Goal: Find specific page/section: Find specific page/section

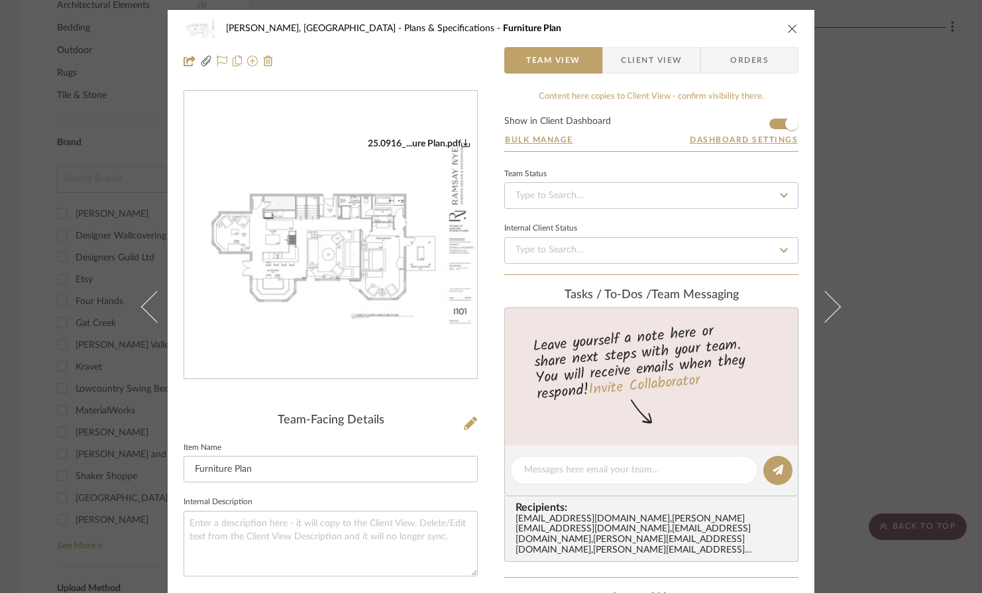
click at [788, 29] on icon "close" at bounding box center [793, 28] width 11 height 11
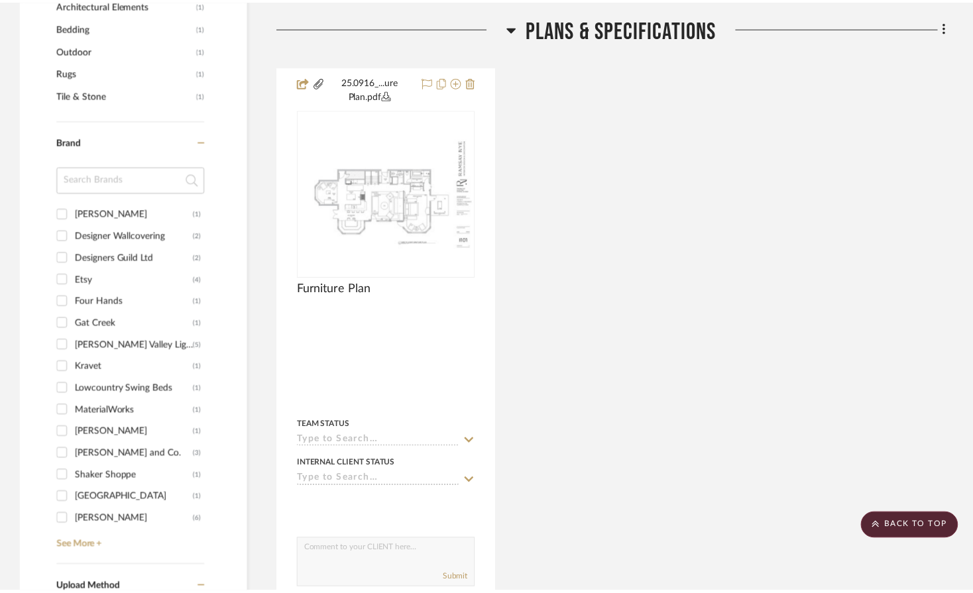
scroll to position [990, 0]
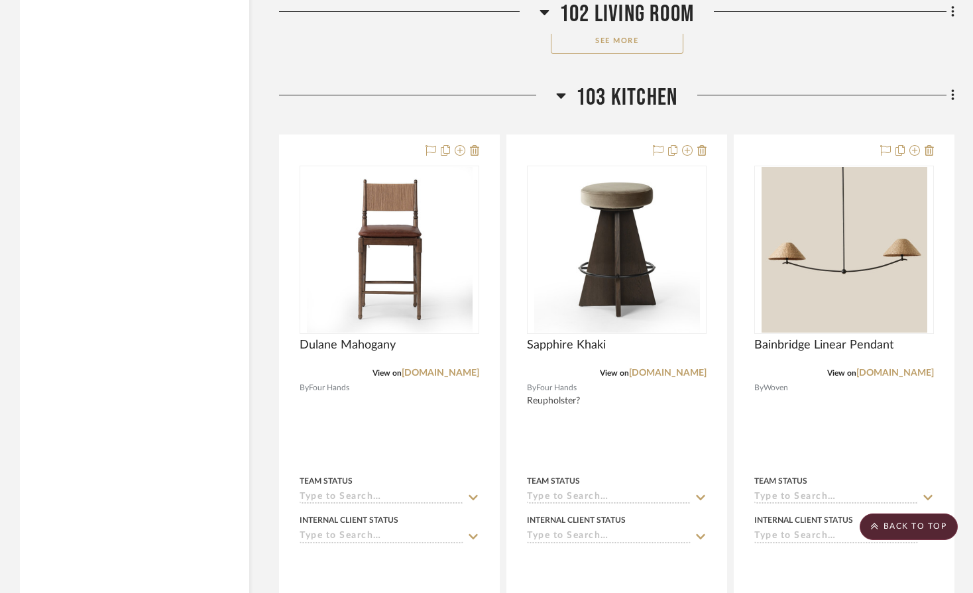
scroll to position [4269, 0]
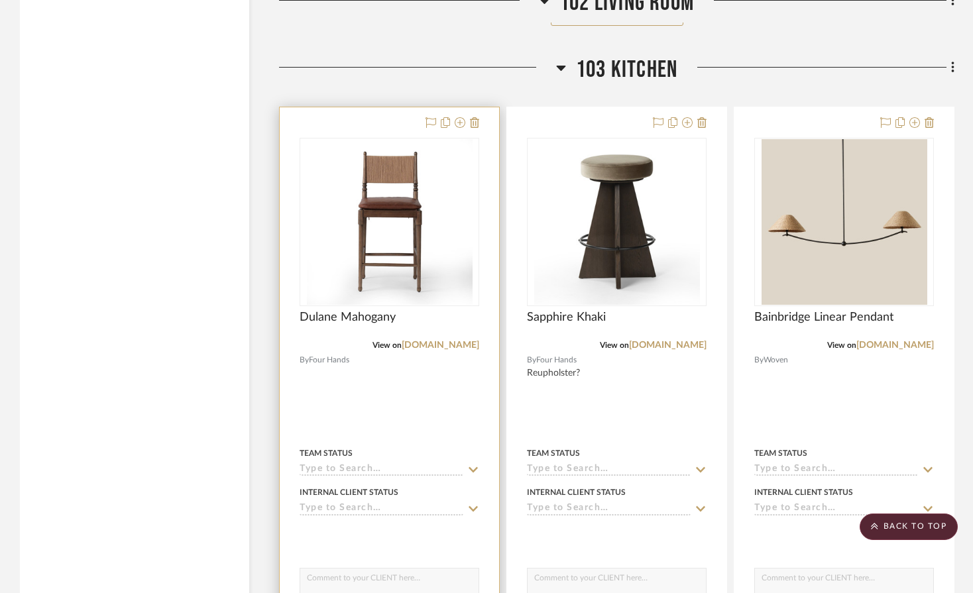
click at [362, 344] on div at bounding box center [389, 397] width 219 height 580
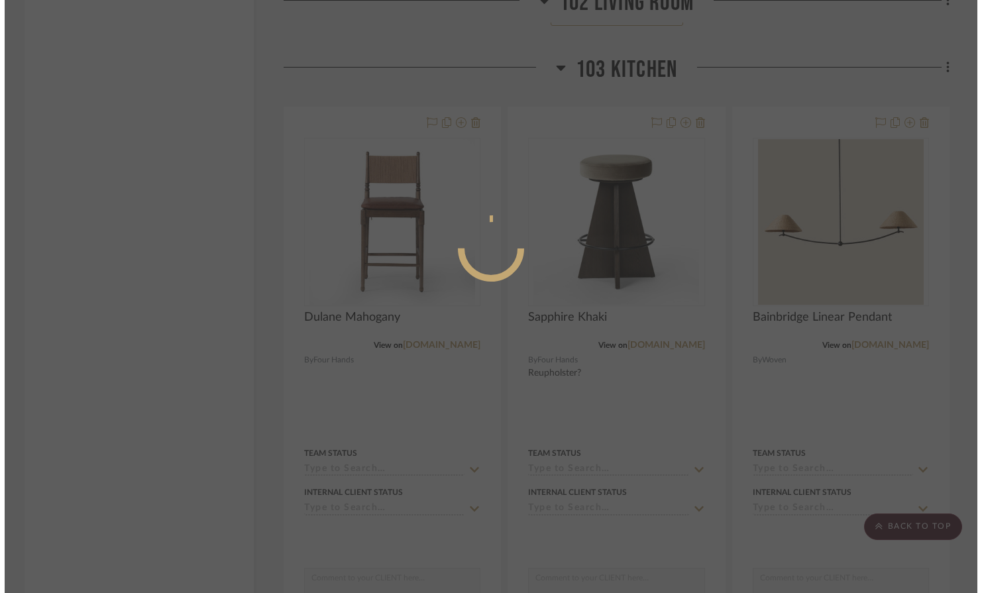
scroll to position [0, 0]
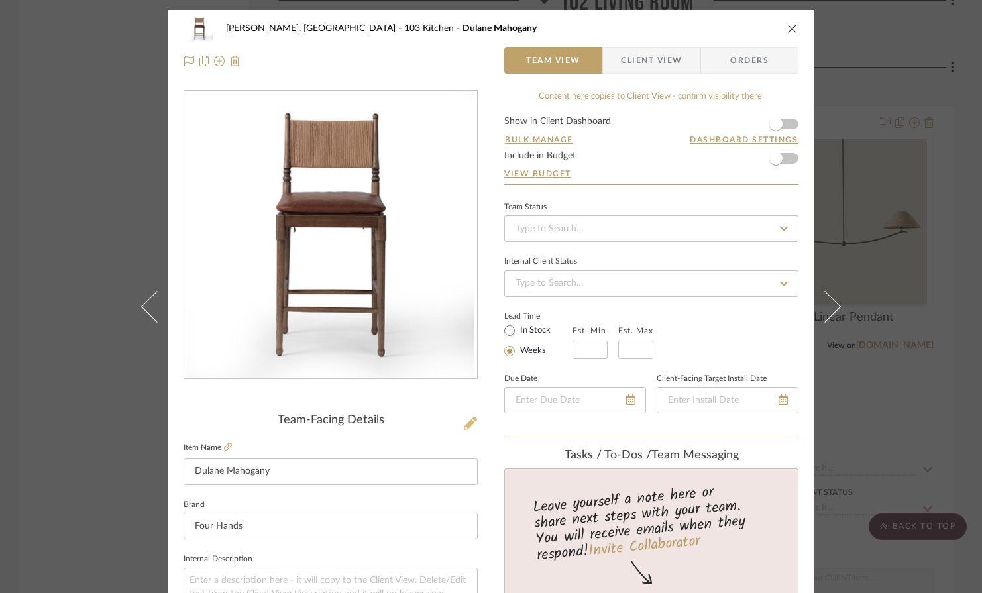
click at [465, 426] on icon at bounding box center [470, 423] width 13 height 13
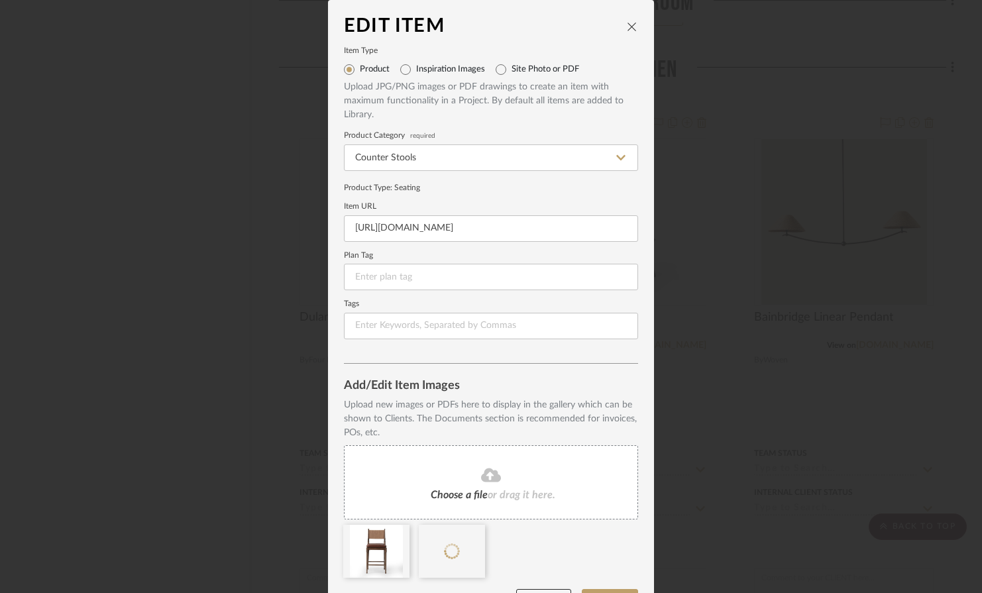
scroll to position [38, 0]
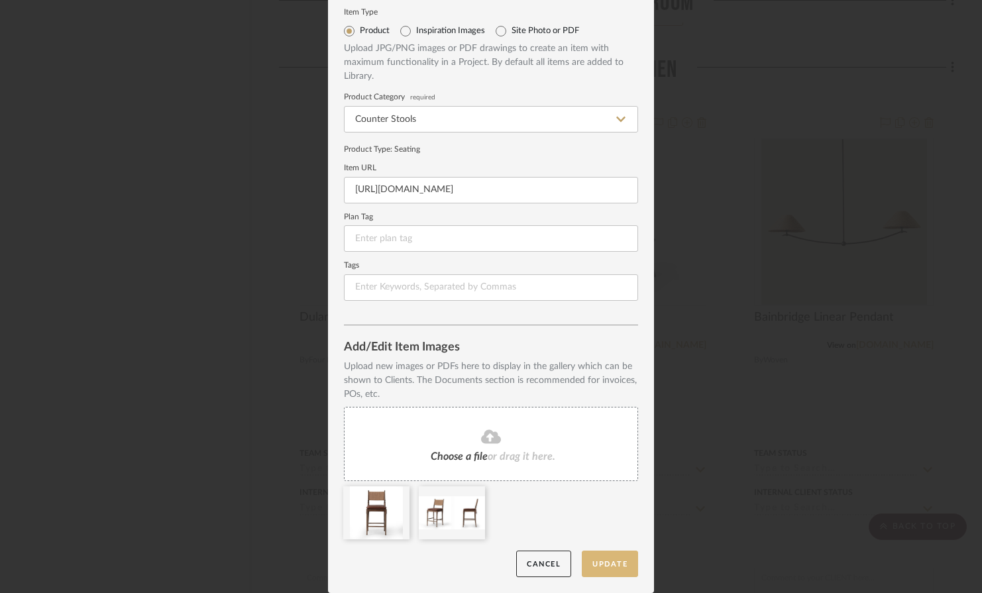
click at [605, 560] on button "Update" at bounding box center [610, 564] width 56 height 27
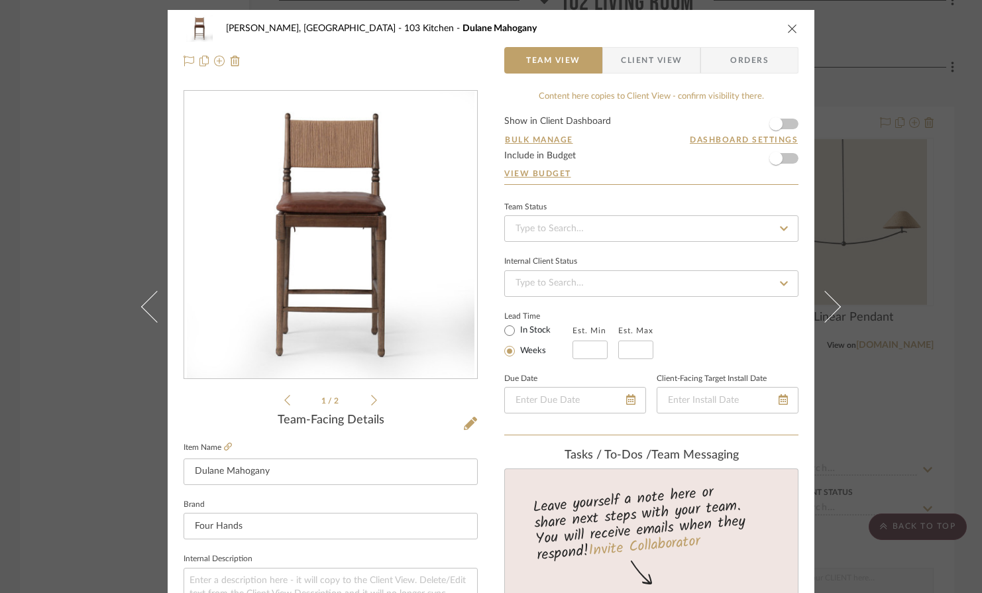
click at [783, 22] on div "Connolly, Clarkesville 103 Kitchen Dulane Mahogany" at bounding box center [491, 28] width 615 height 27
click at [788, 27] on icon "close" at bounding box center [793, 28] width 11 height 11
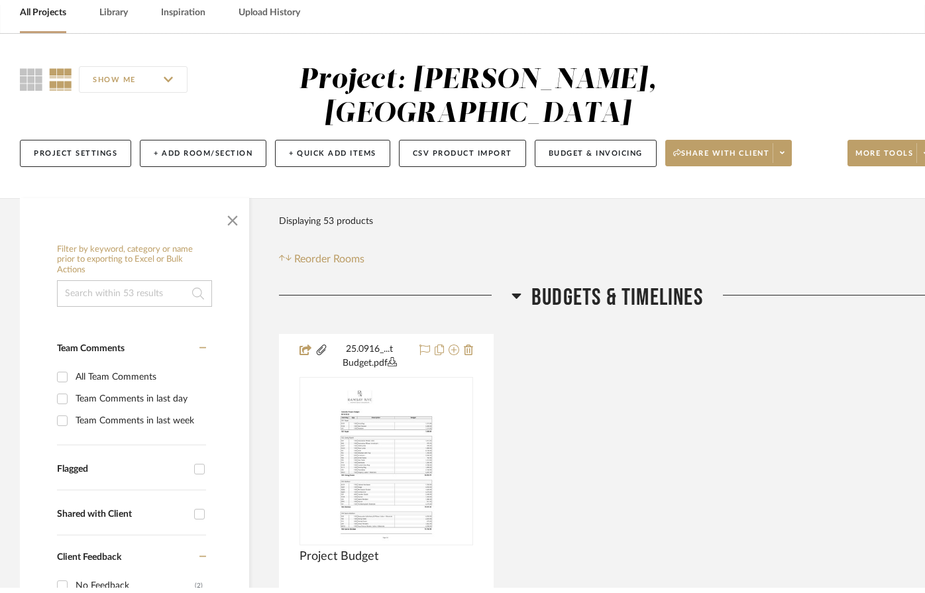
scroll to position [0, 0]
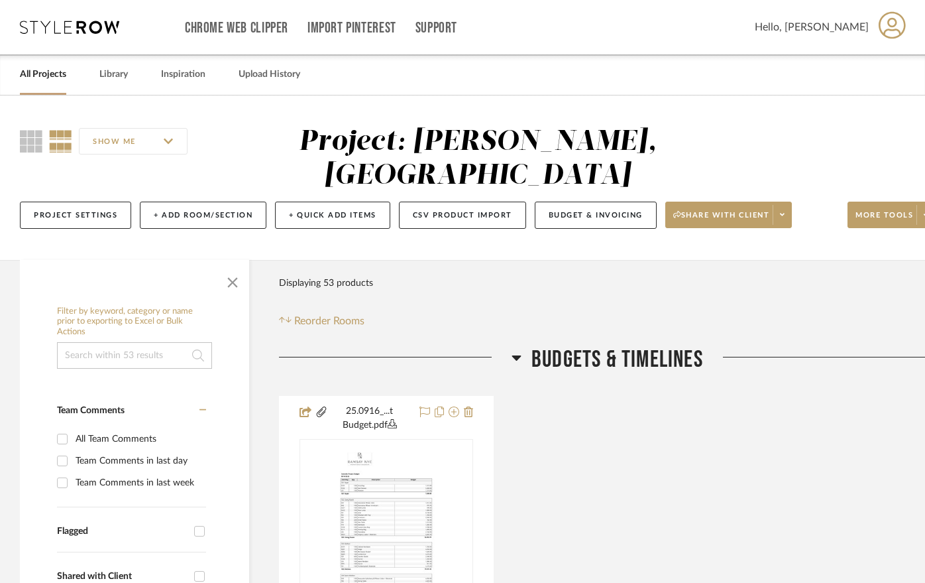
click at [56, 74] on link "All Projects" at bounding box center [43, 75] width 46 height 18
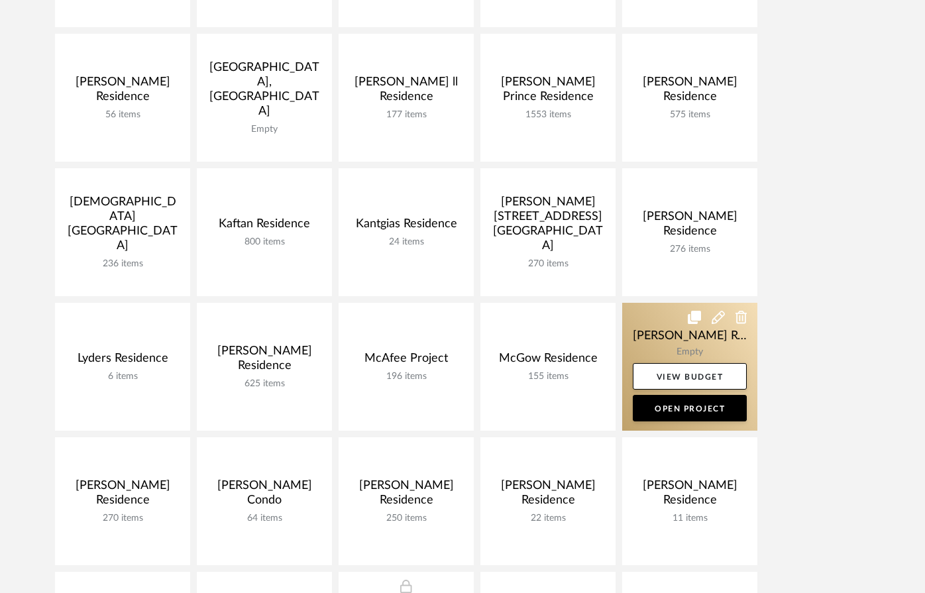
scroll to position [486, 0]
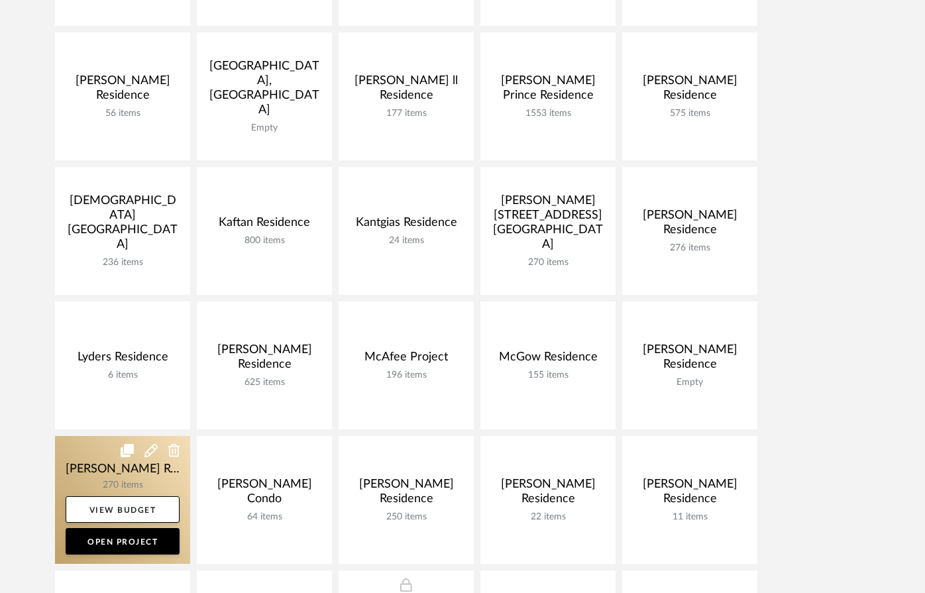
click at [117, 478] on link at bounding box center [122, 500] width 135 height 128
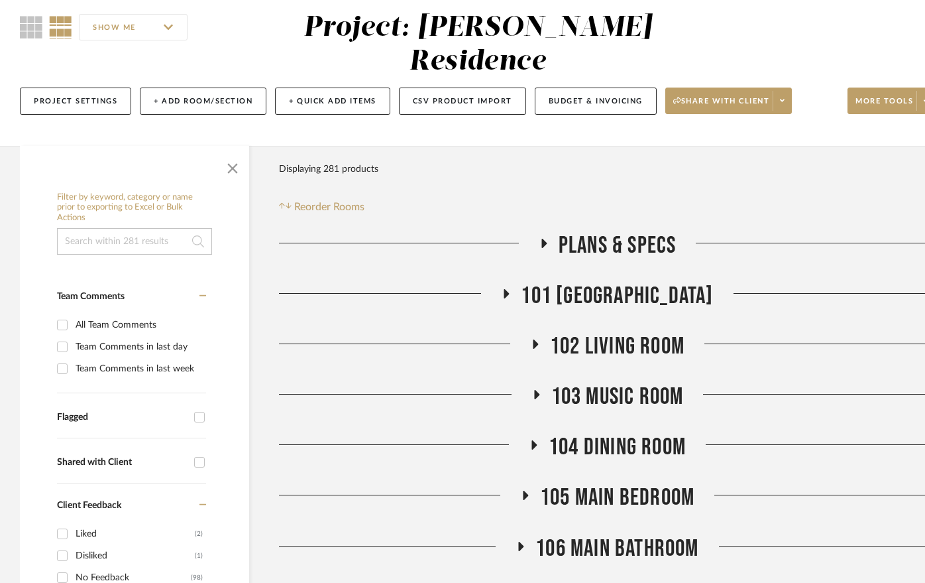
scroll to position [131, 0]
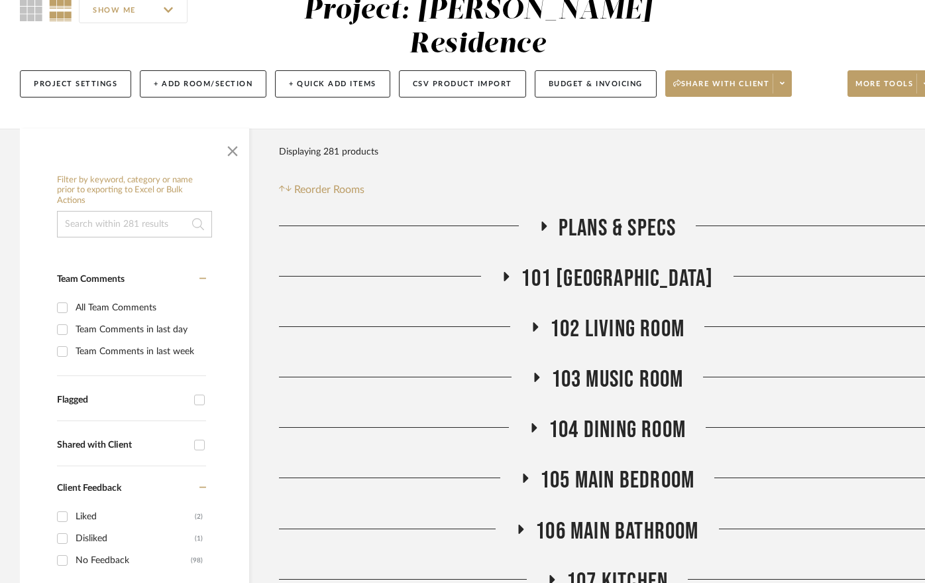
click at [621, 567] on span "107 Kitchen" at bounding box center [617, 581] width 101 height 29
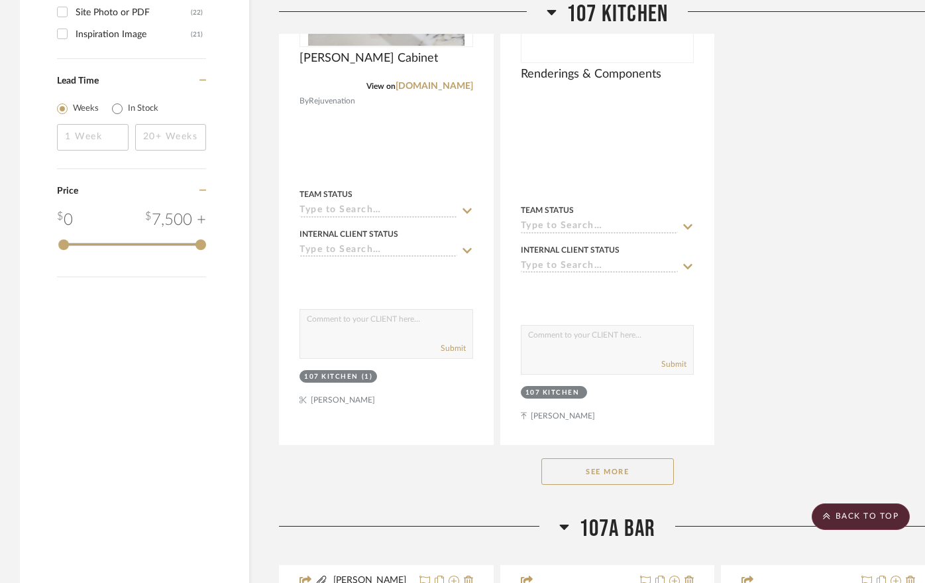
scroll to position [2081, 0]
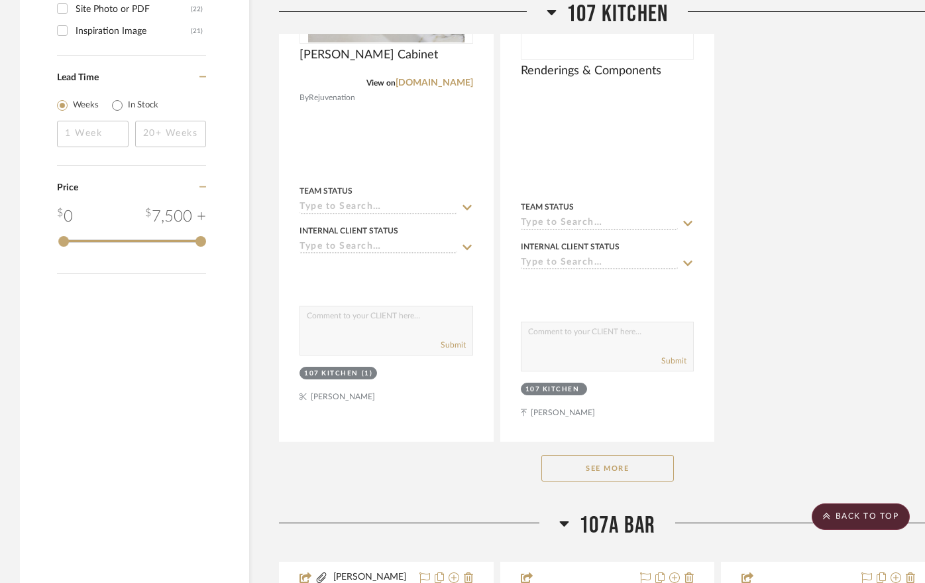
click at [630, 455] on button "See More" at bounding box center [608, 468] width 133 height 27
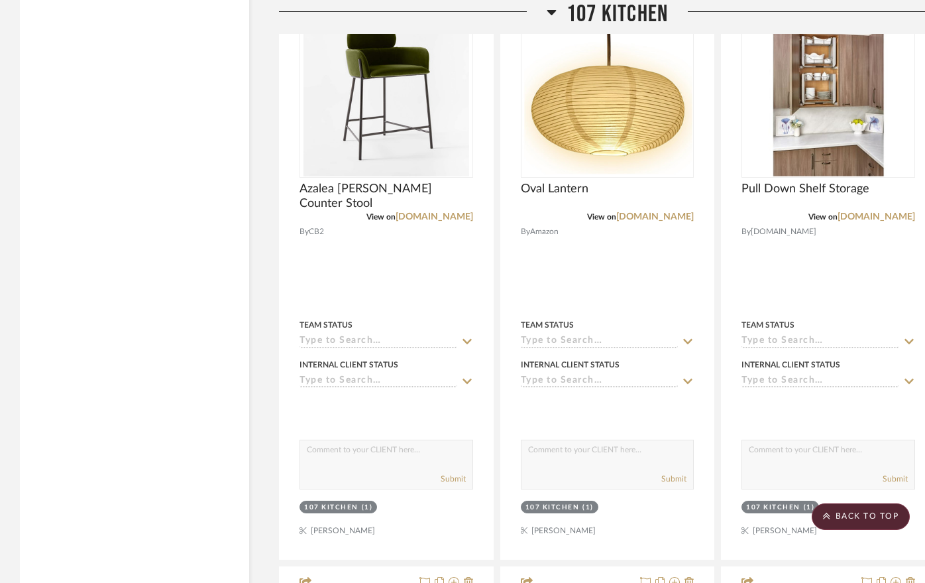
scroll to position [4026, 0]
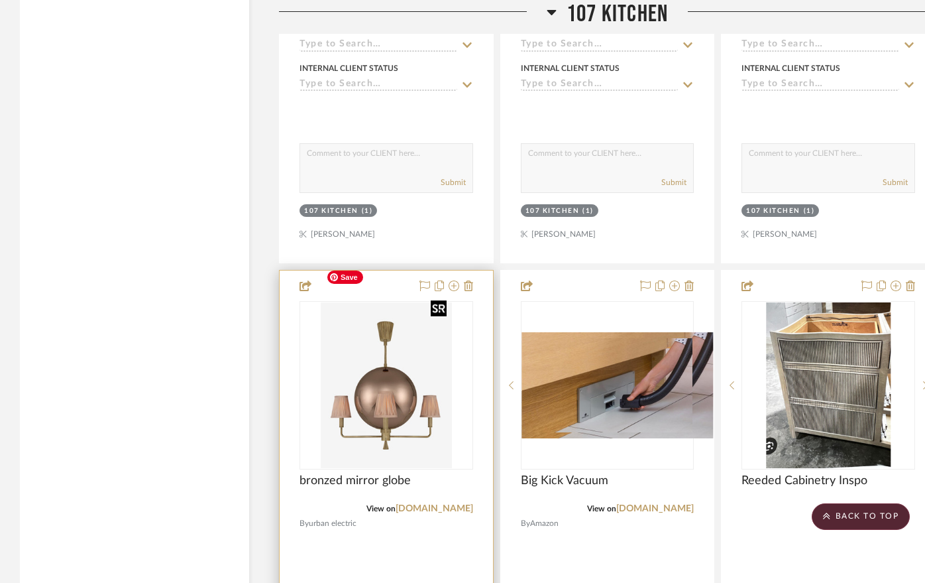
click at [0, 0] on img at bounding box center [0, 0] width 0 height 0
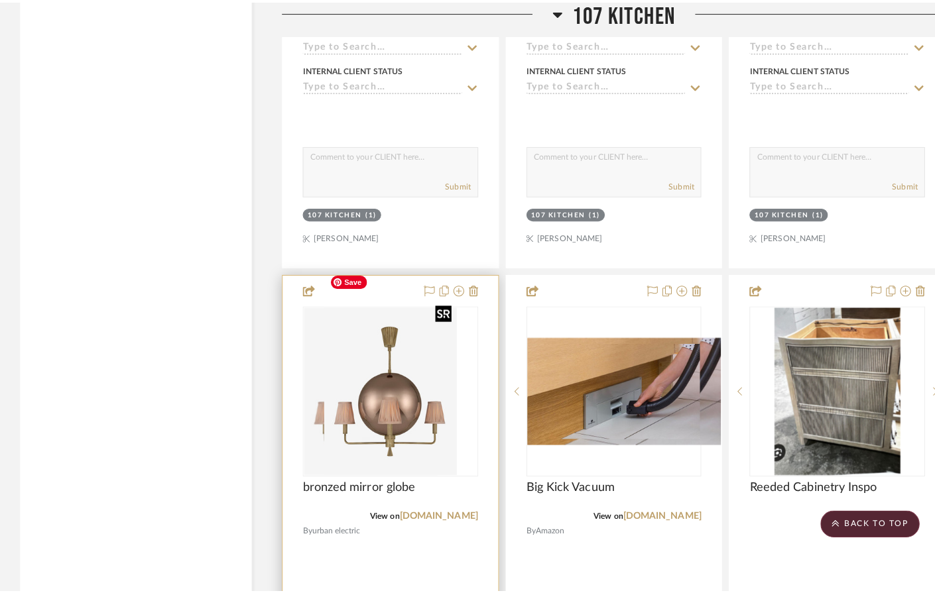
scroll to position [0, 0]
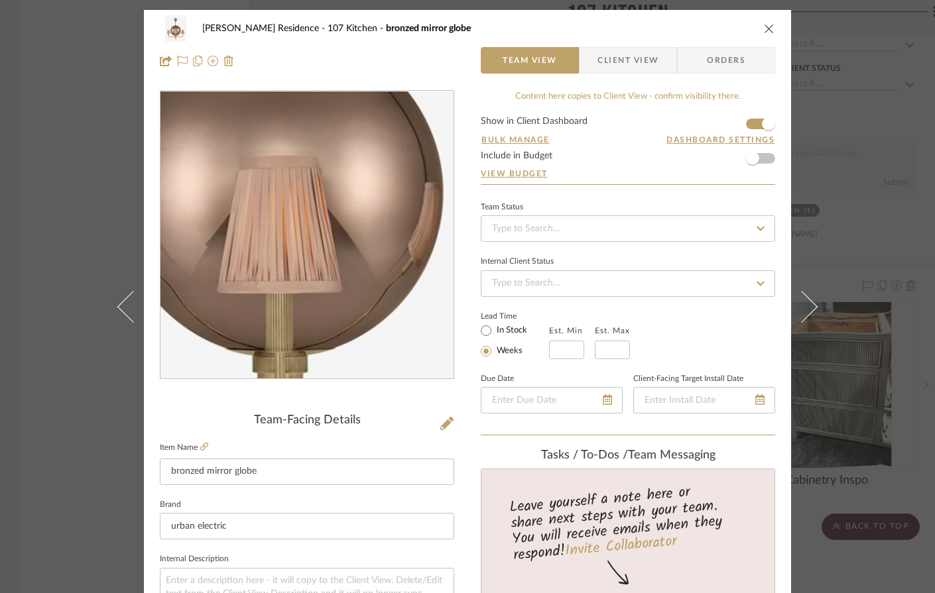
click at [310, 272] on img "0" at bounding box center [306, 235] width 229 height 288
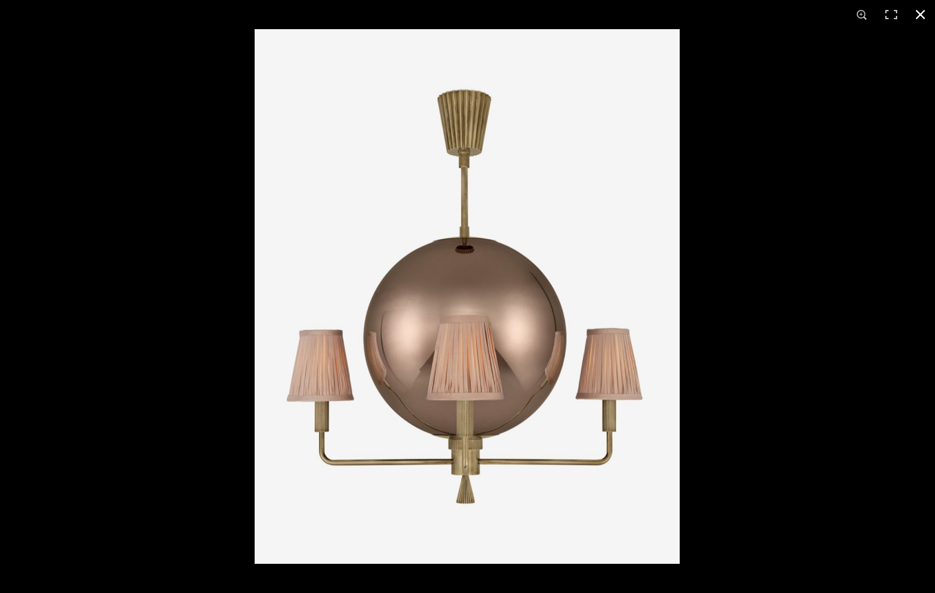
click at [914, 14] on button at bounding box center [920, 14] width 29 height 29
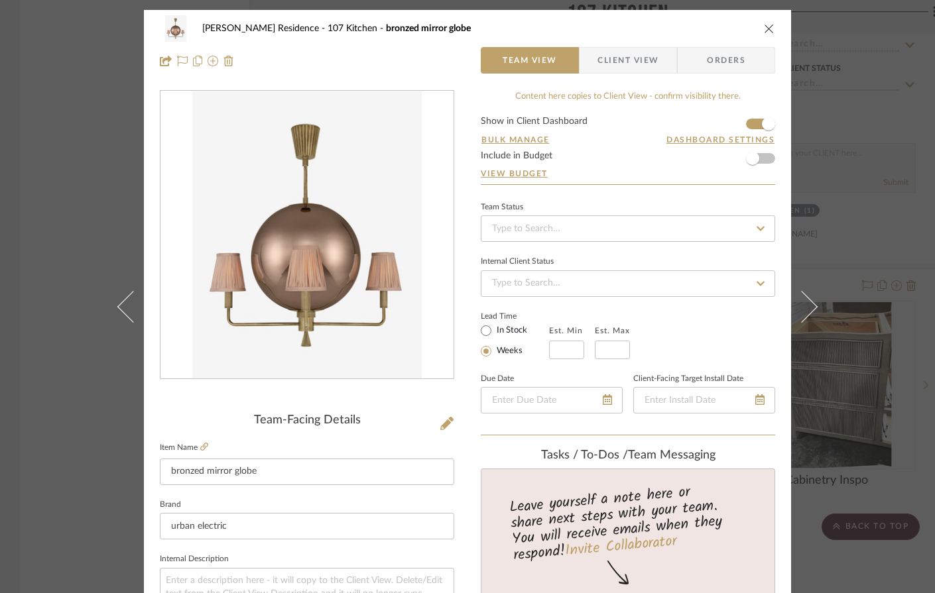
click at [764, 27] on icon "close" at bounding box center [769, 28] width 11 height 11
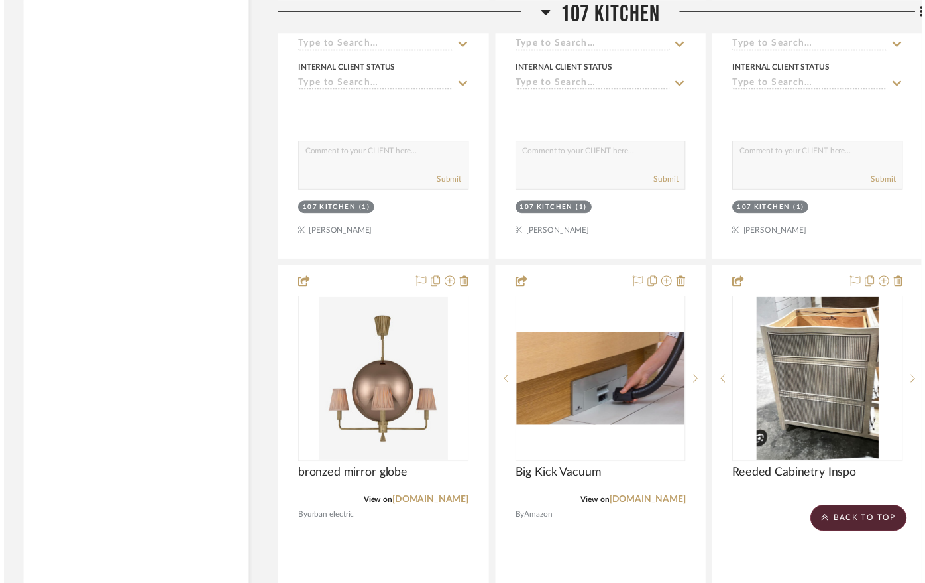
scroll to position [4026, 0]
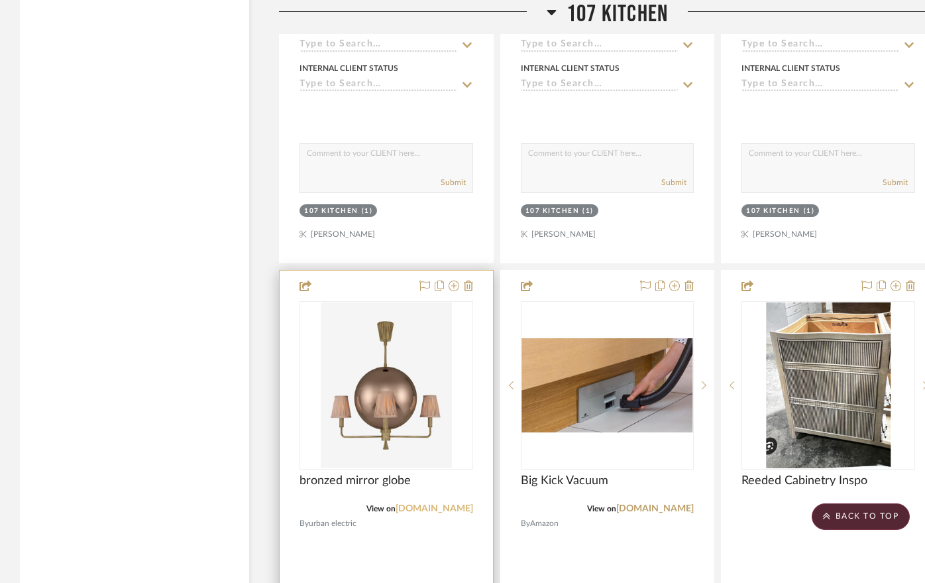
click at [429, 504] on link "urbanelectric.com" at bounding box center [435, 508] width 78 height 9
click at [385, 354] on img "0" at bounding box center [387, 385] width 132 height 166
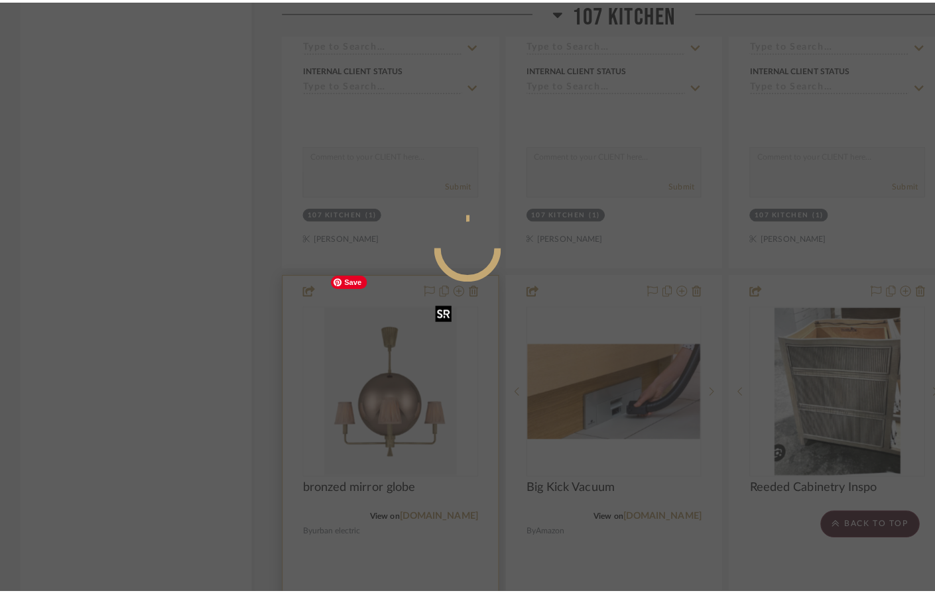
scroll to position [0, 0]
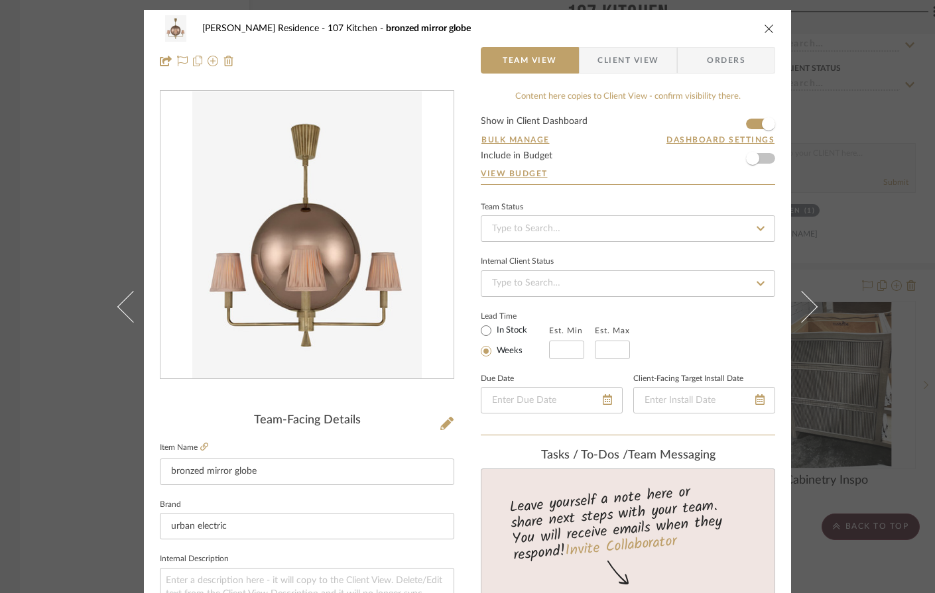
click at [319, 296] on img "0" at bounding box center [306, 235] width 229 height 288
